Goal: Information Seeking & Learning: Learn about a topic

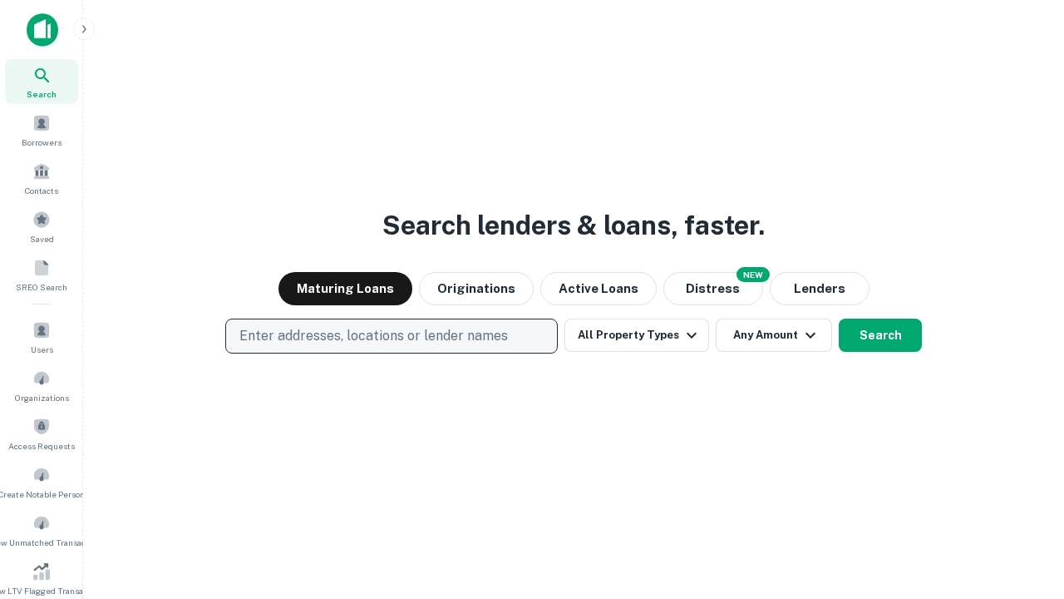
click at [391, 336] on p "Enter addresses, locations or lender names" at bounding box center [373, 336] width 269 height 20
type input "**********"
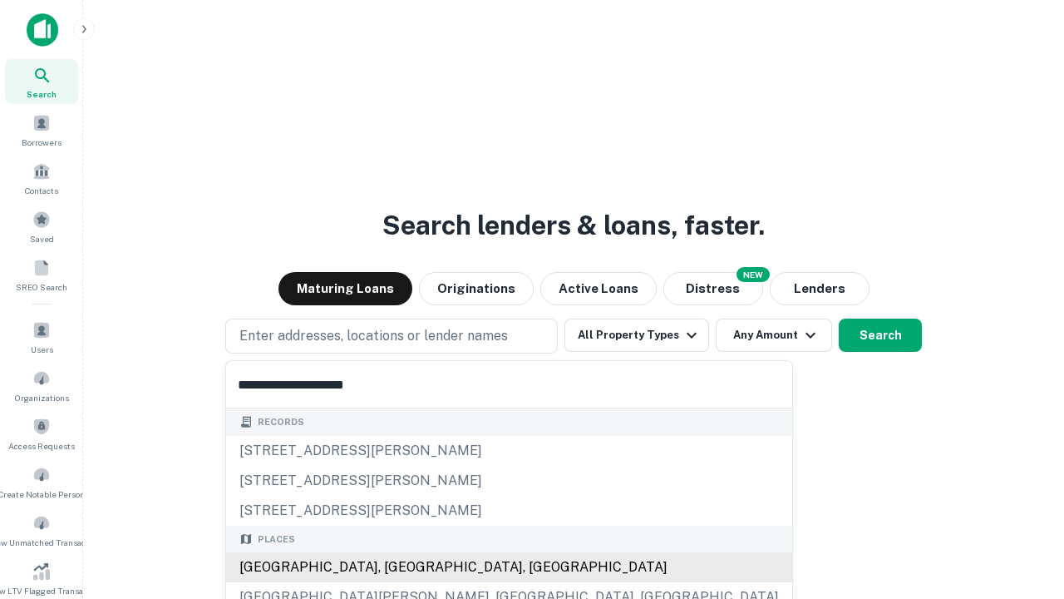
click at [397, 567] on div "[GEOGRAPHIC_DATA], [GEOGRAPHIC_DATA], [GEOGRAPHIC_DATA]" at bounding box center [509, 567] width 566 height 30
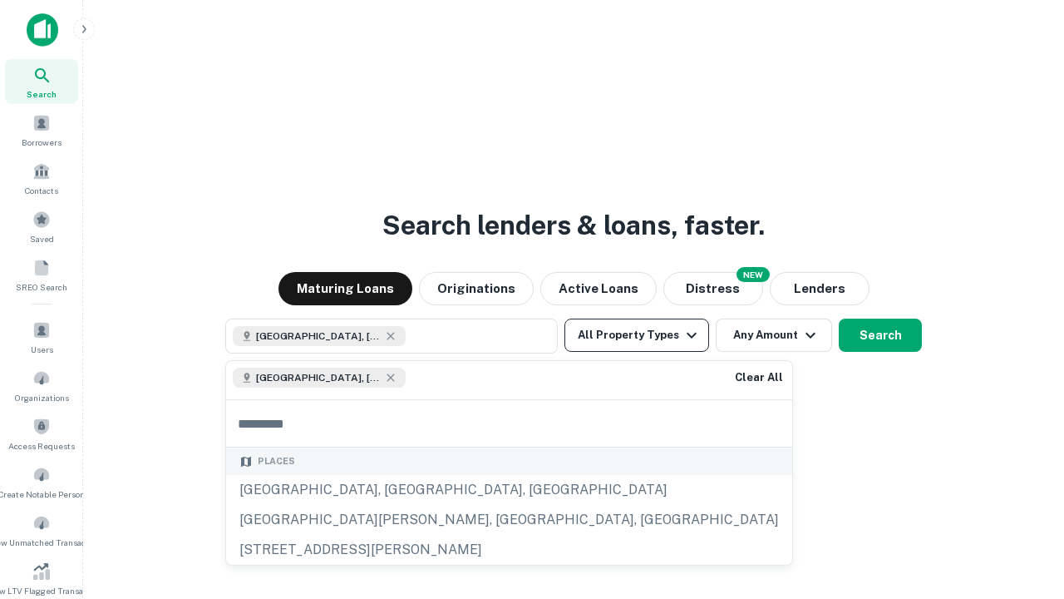
click at [637, 335] on button "All Property Types" at bounding box center [637, 334] width 145 height 33
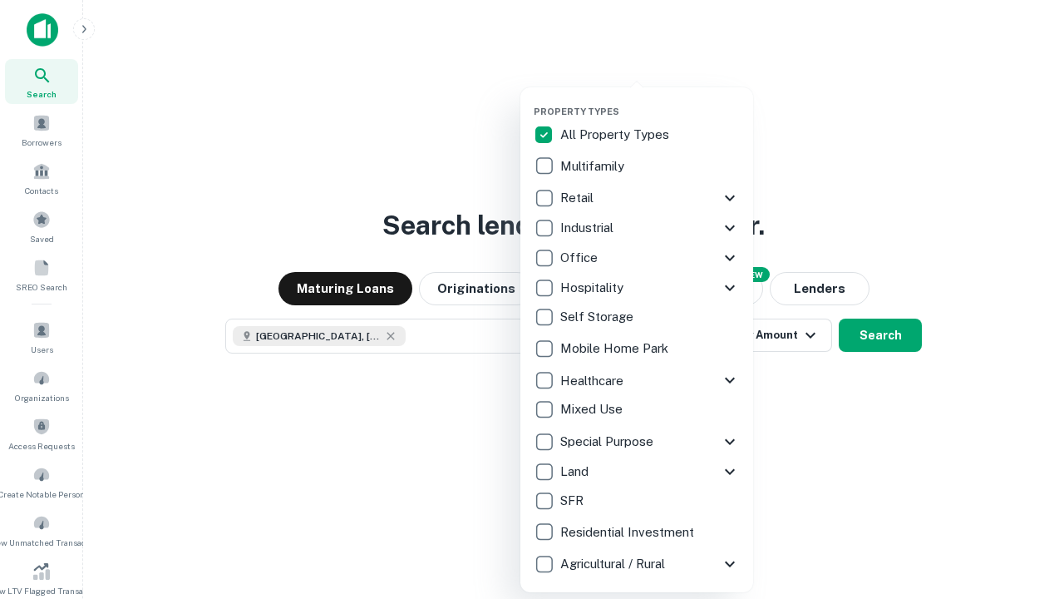
click at [650, 101] on button "button" at bounding box center [650, 101] width 233 height 1
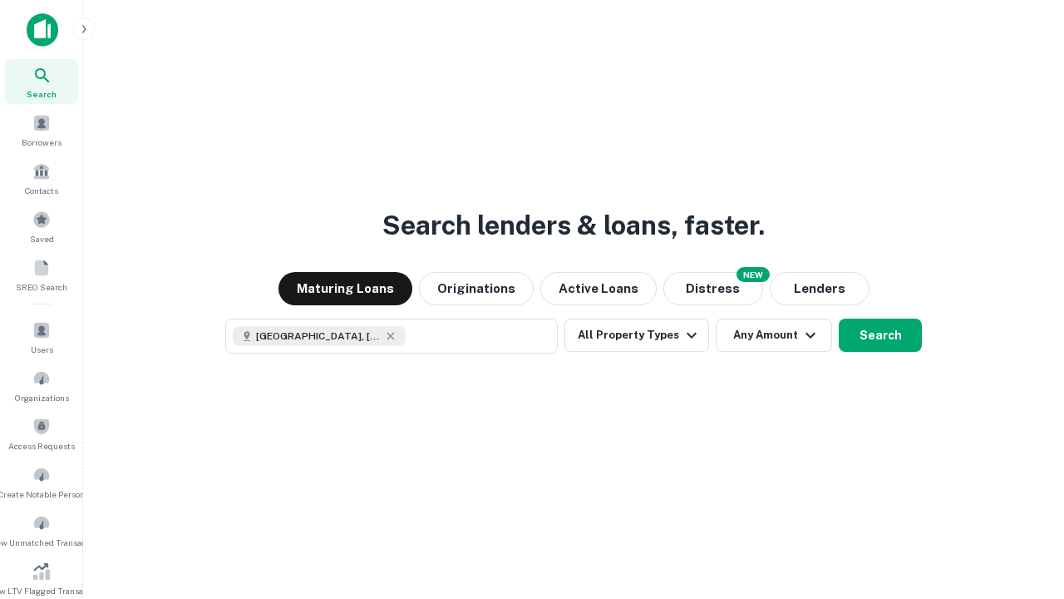
scroll to position [9, 200]
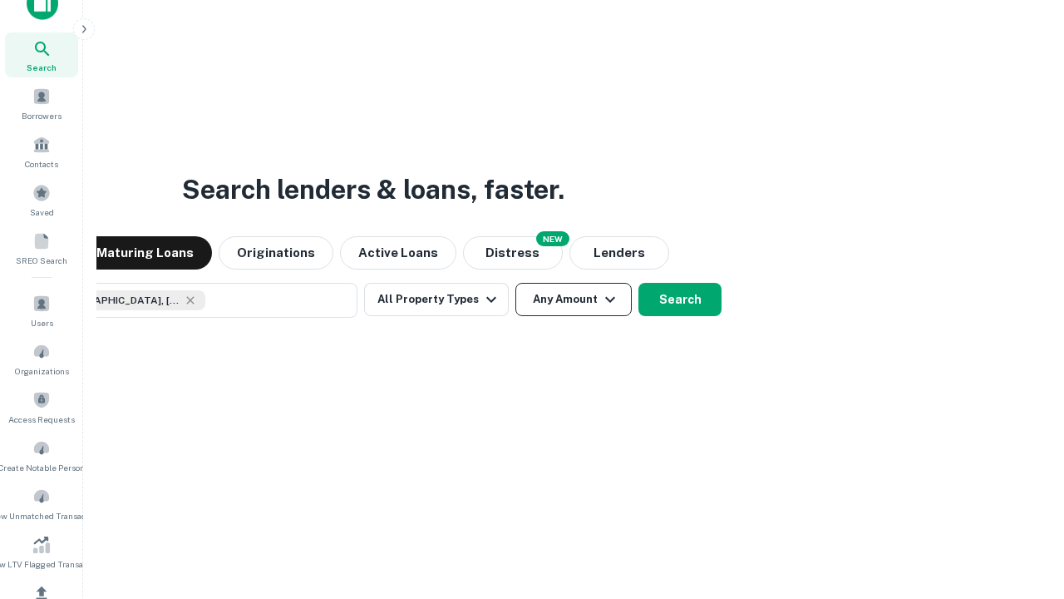
click at [516, 283] on button "Any Amount" at bounding box center [574, 299] width 116 height 33
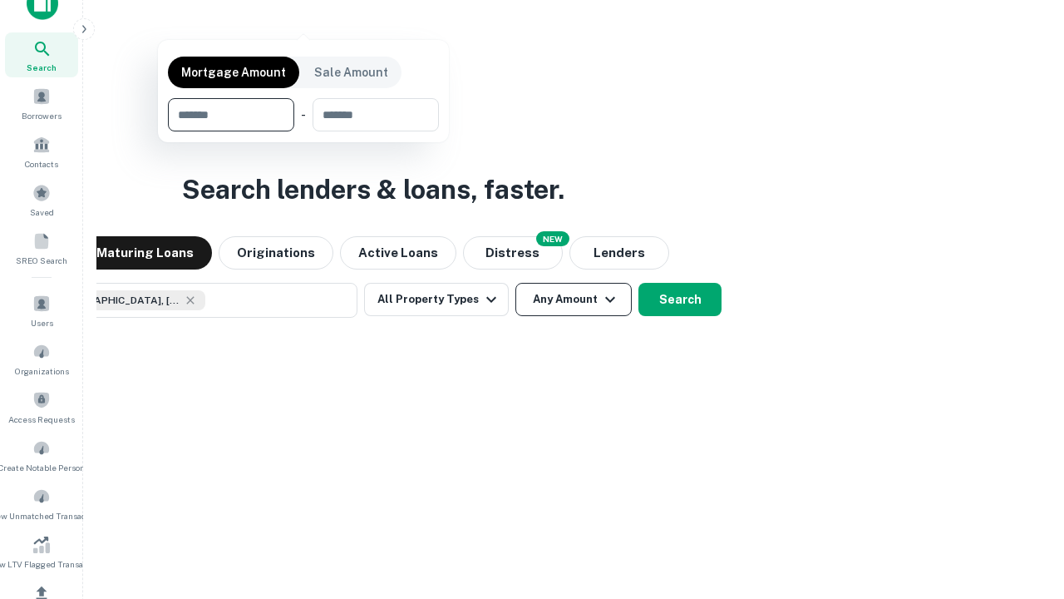
scroll to position [199, 0]
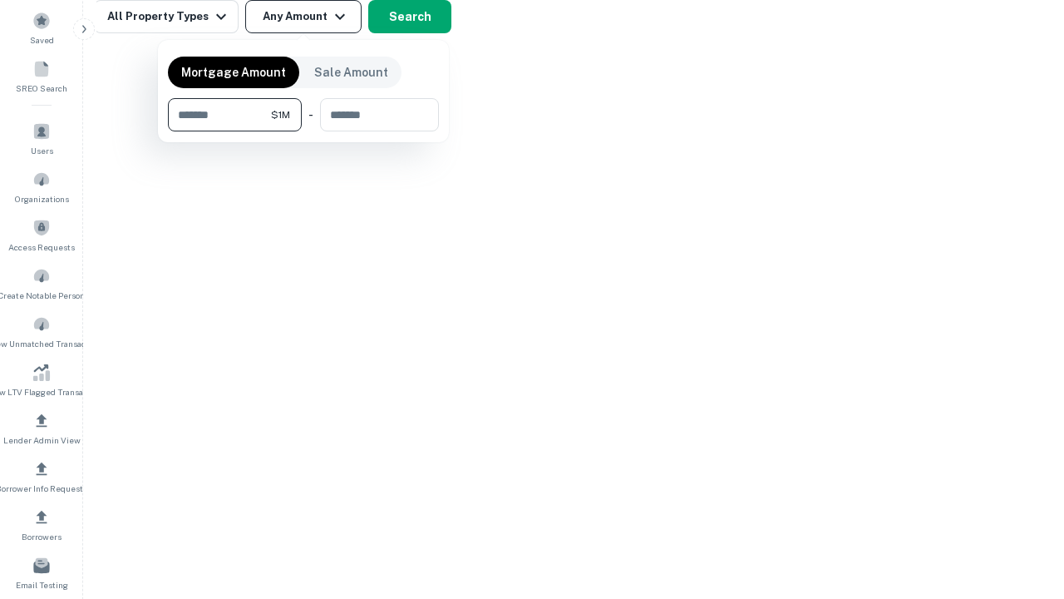
type input "*******"
click at [304, 131] on button "button" at bounding box center [303, 131] width 271 height 1
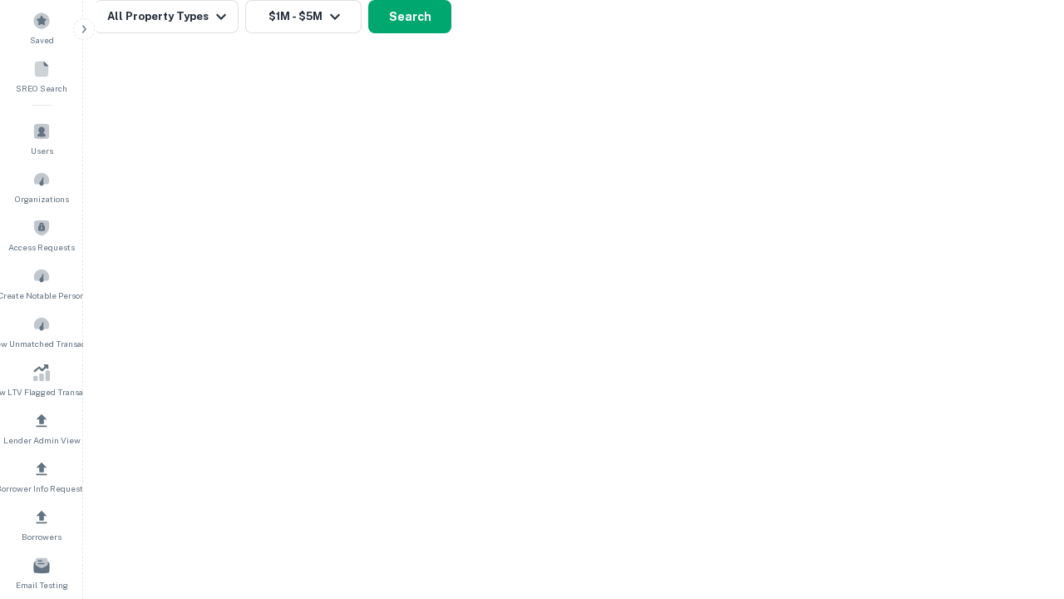
scroll to position [27, 0]
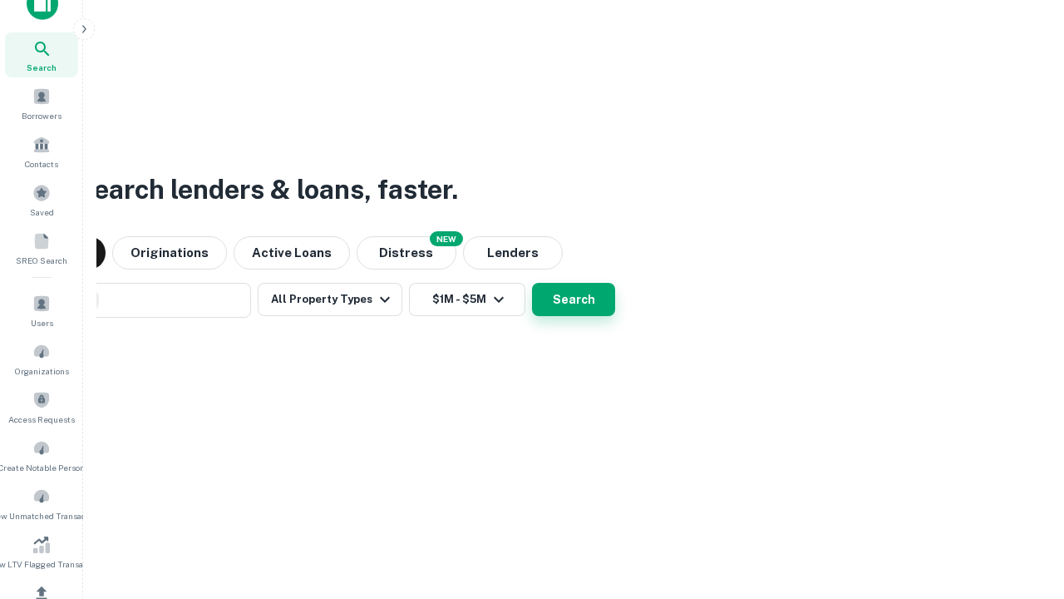
click at [532, 283] on button "Search" at bounding box center [573, 299] width 83 height 33
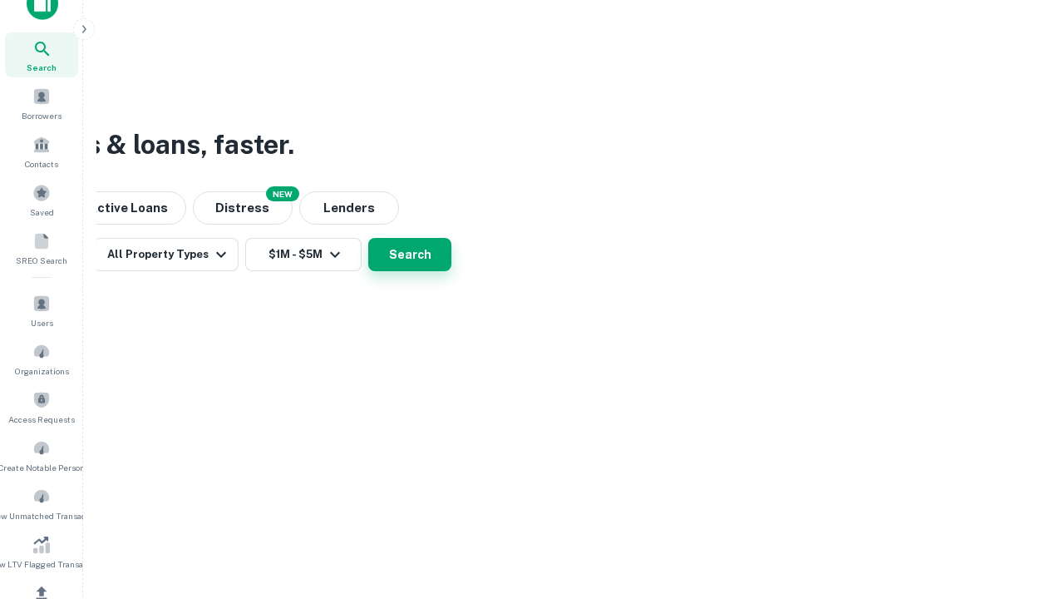
scroll to position [199, 0]
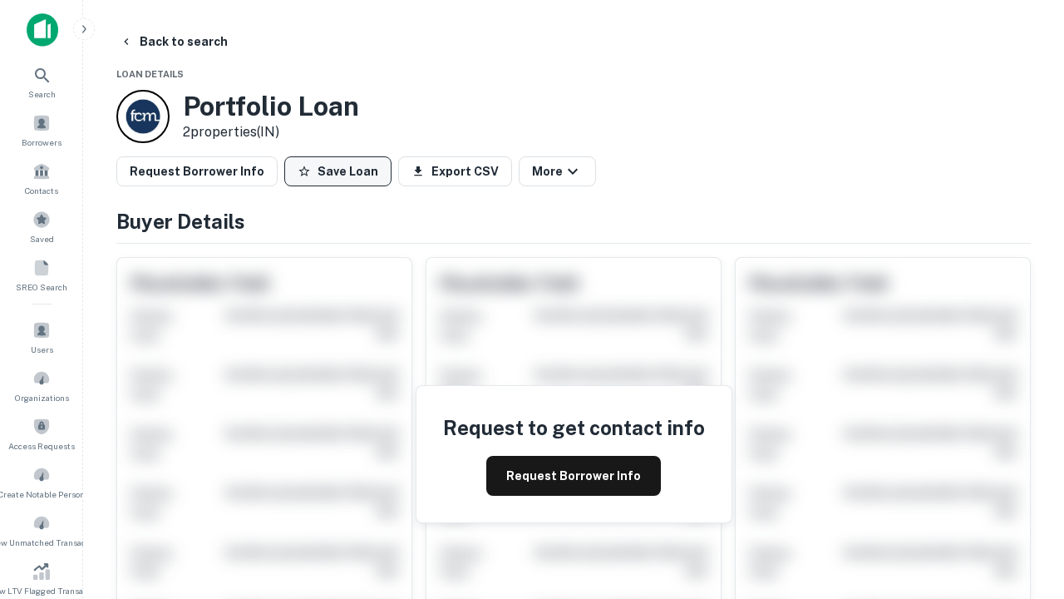
click at [338, 171] on button "Save Loan" at bounding box center [337, 171] width 107 height 30
click at [342, 171] on button "Save Loan" at bounding box center [337, 171] width 107 height 30
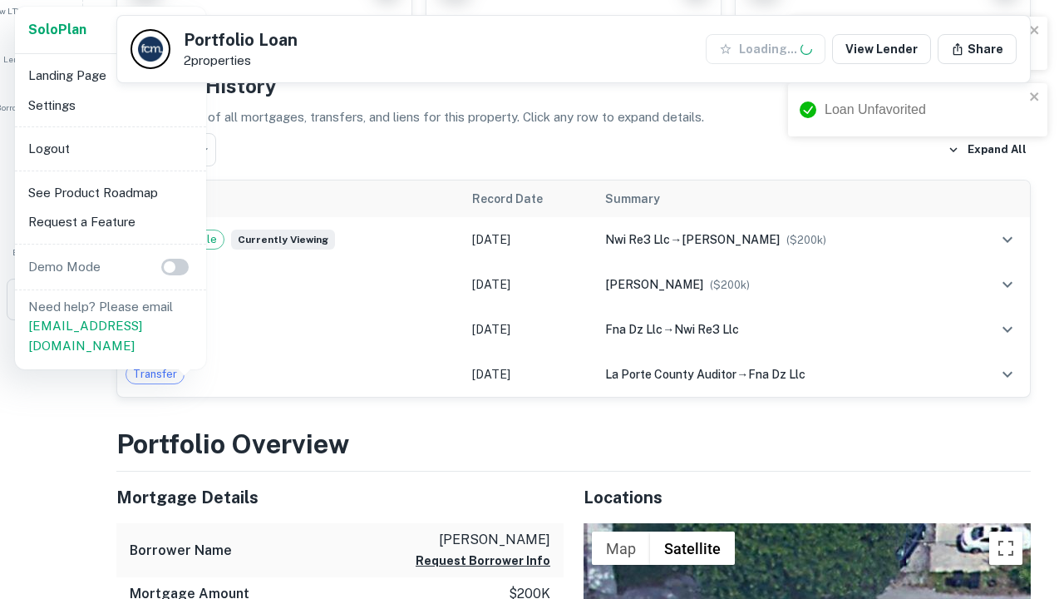
click at [110, 148] on li "Logout" at bounding box center [111, 149] width 178 height 30
